Goal: Task Accomplishment & Management: Manage account settings

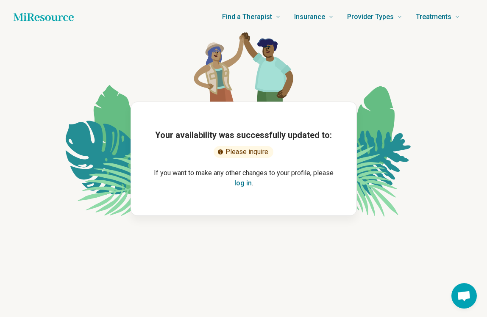
click at [244, 183] on button "log in" at bounding box center [242, 183] width 17 height 10
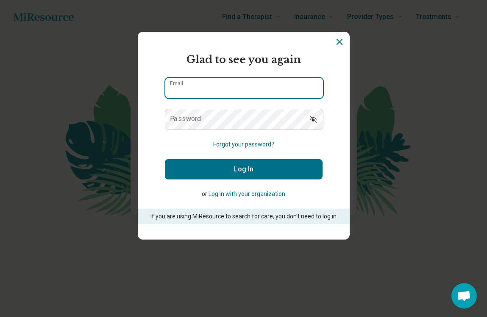
type input "**********"
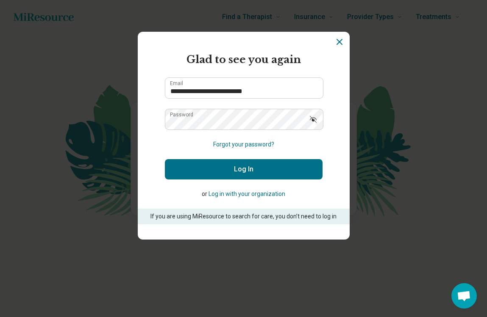
click at [252, 172] on button "Log In" at bounding box center [244, 169] width 158 height 20
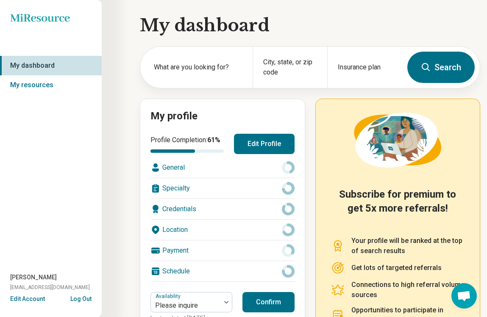
click at [177, 166] on div "General" at bounding box center [222, 168] width 144 height 20
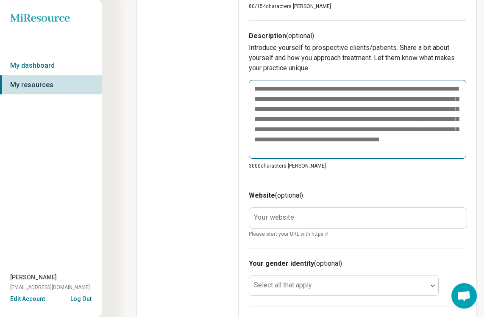
scroll to position [302, 4]
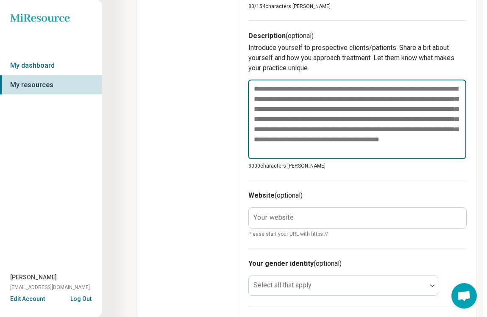
drag, startPoint x: 392, startPoint y: 152, endPoint x: 275, endPoint y: 97, distance: 130.0
click at [275, 97] on textarea at bounding box center [357, 120] width 218 height 80
click at [382, 151] on textarea at bounding box center [357, 120] width 218 height 80
click at [376, 150] on textarea at bounding box center [357, 120] width 218 height 80
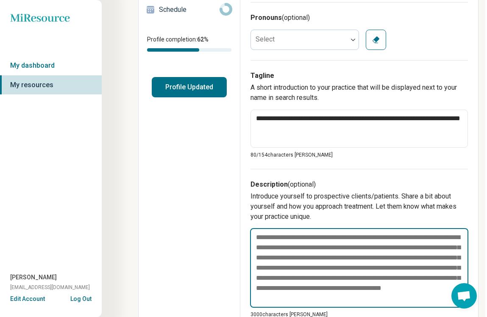
scroll to position [173, 2]
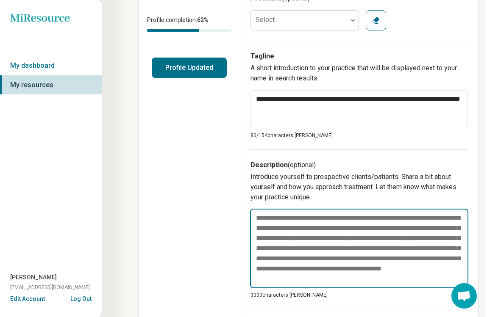
drag, startPoint x: 386, startPoint y: 279, endPoint x: 329, endPoint y: 257, distance: 61.0
click at [329, 257] on textarea at bounding box center [359, 249] width 218 height 80
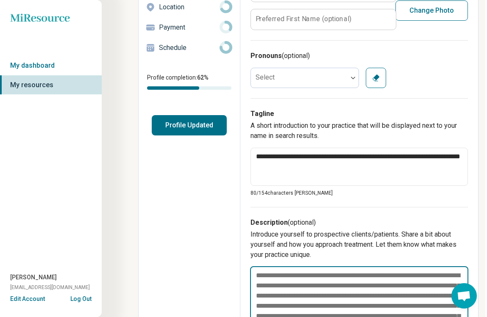
scroll to position [116, 2]
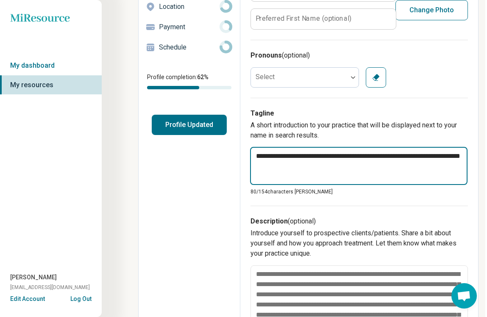
click at [332, 167] on textarea "**********" at bounding box center [358, 166] width 217 height 38
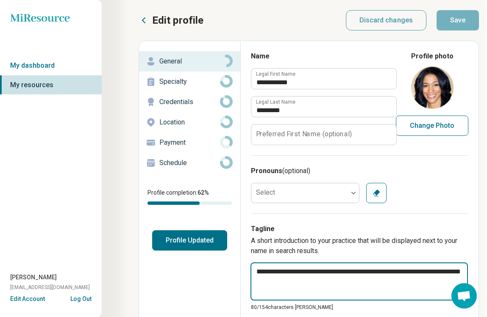
scroll to position [0, 1]
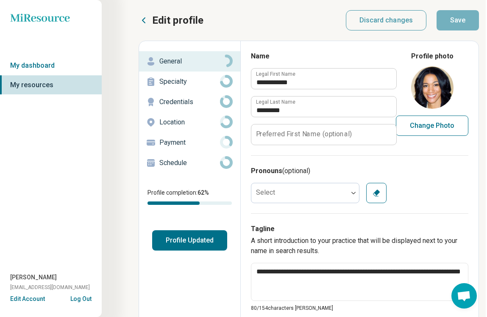
click at [175, 82] on p "Specialty" at bounding box center [189, 82] width 61 height 10
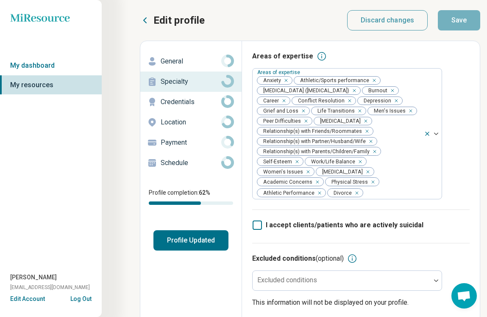
click at [180, 100] on p "Credentials" at bounding box center [191, 102] width 61 height 10
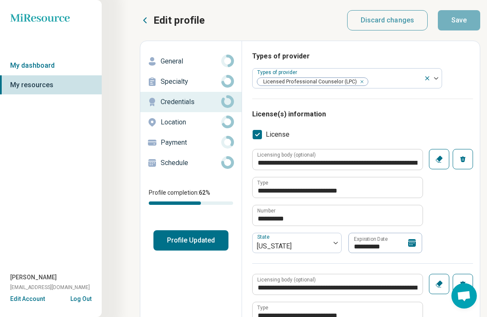
click at [177, 122] on p "Location" at bounding box center [191, 122] width 61 height 10
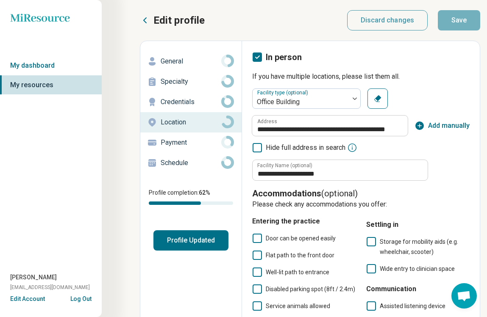
click at [169, 161] on p "Schedule" at bounding box center [191, 163] width 61 height 10
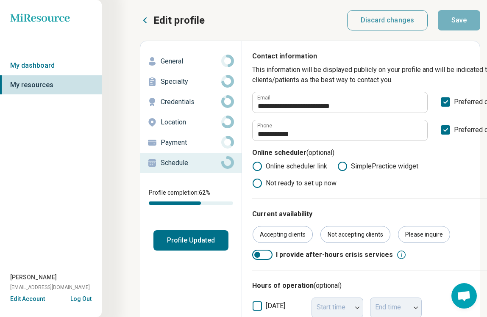
click at [171, 57] on p "General" at bounding box center [191, 61] width 61 height 10
type textarea "*"
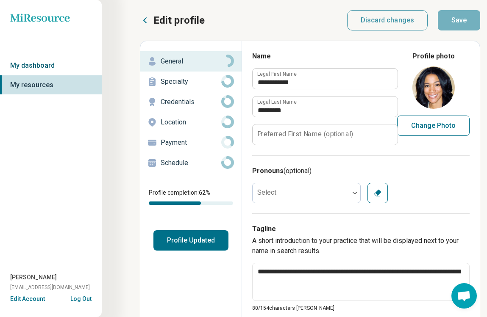
click at [41, 65] on link "My dashboard" at bounding box center [51, 65] width 102 height 19
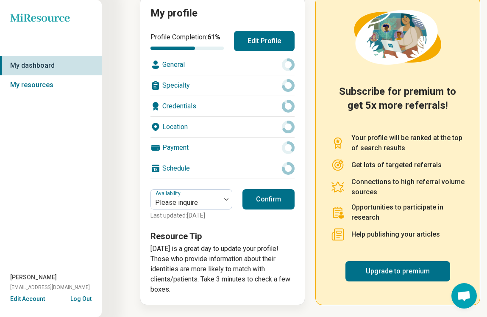
scroll to position [103, 0]
